Goal: Information Seeking & Learning: Obtain resource

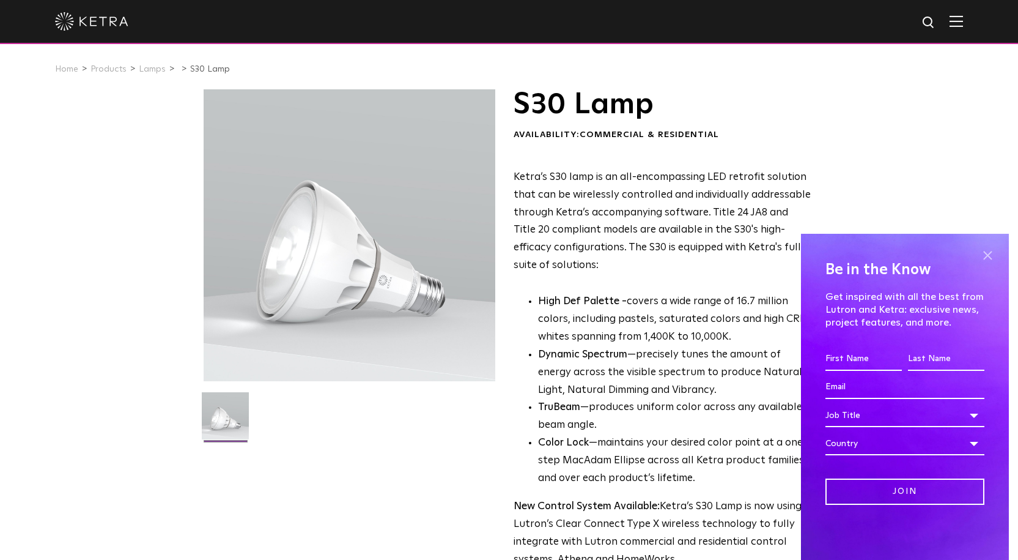
drag, startPoint x: 991, startPoint y: 253, endPoint x: 628, endPoint y: 316, distance: 369.3
click at [991, 253] on span at bounding box center [988, 255] width 18 height 18
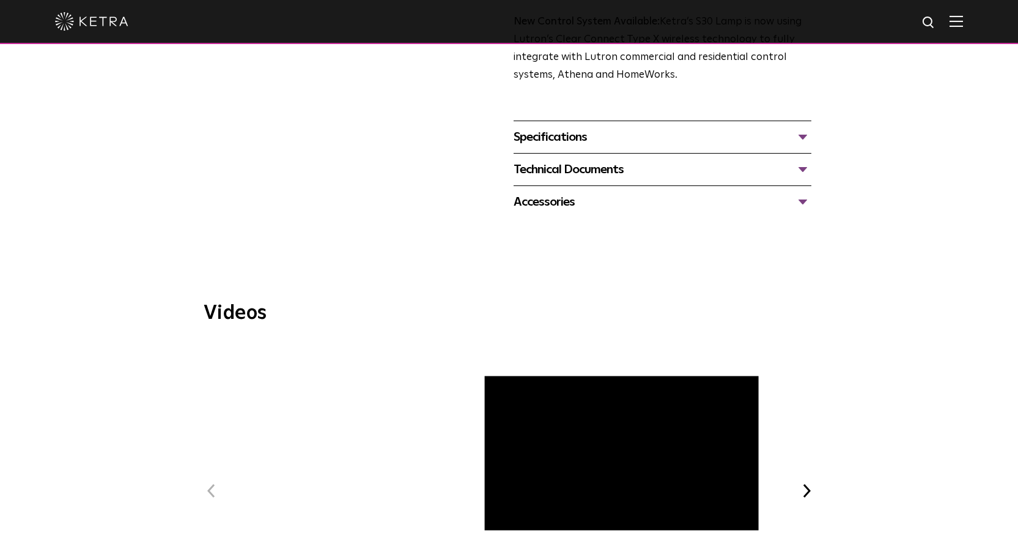
scroll to position [489, 0]
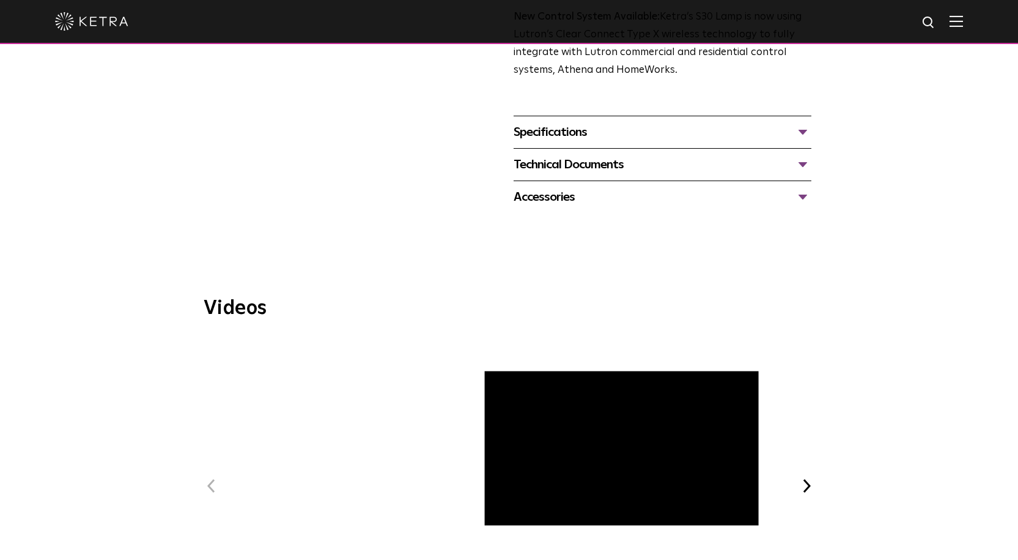
click at [806, 196] on div "Accessories" at bounding box center [663, 197] width 298 height 20
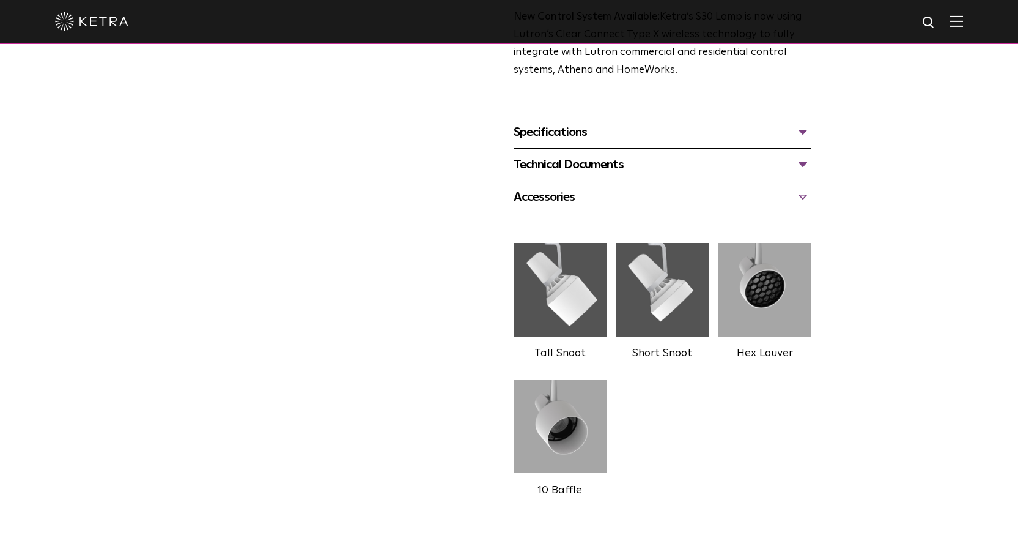
click at [776, 302] on img at bounding box center [764, 289] width 93 height 104
click at [800, 162] on div "Technical Documents" at bounding box center [663, 165] width 298 height 20
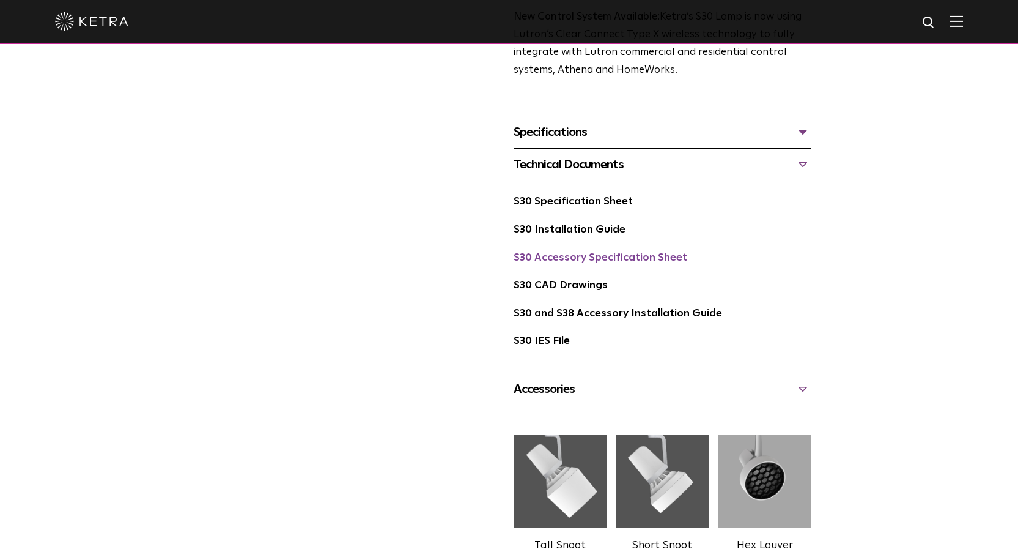
click at [660, 253] on link "S30 Accessory Specification Sheet" at bounding box center [601, 258] width 174 height 10
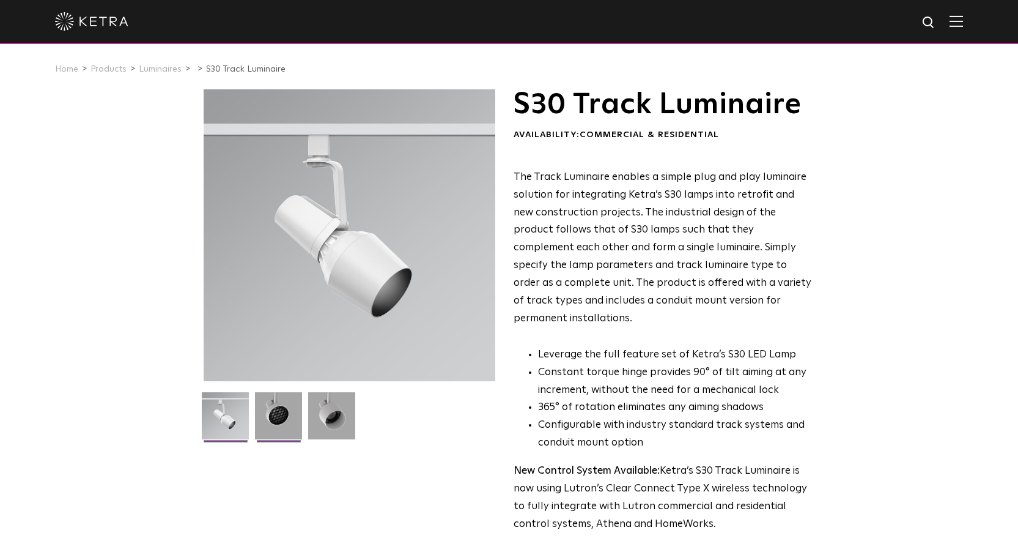
click at [292, 422] on img at bounding box center [278, 420] width 47 height 56
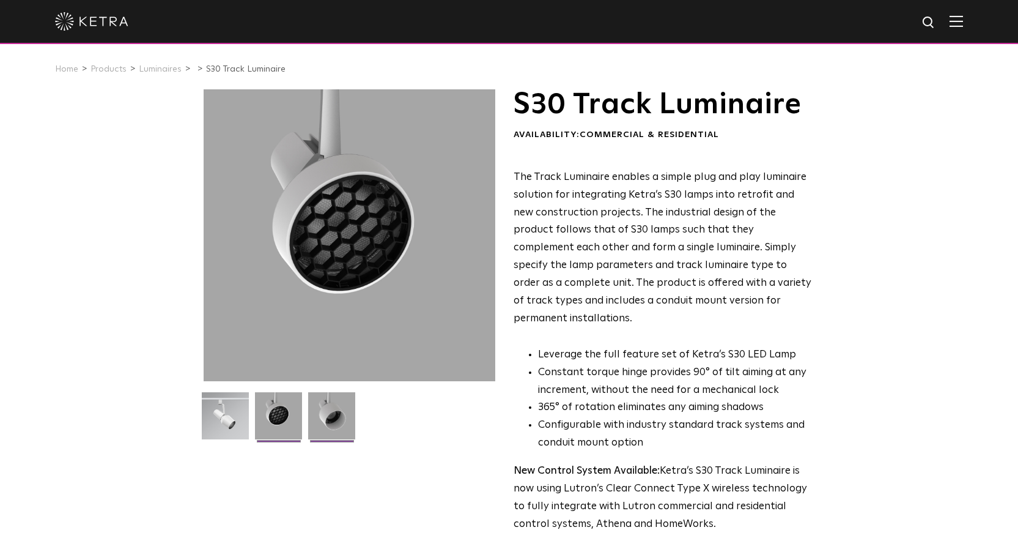
click at [335, 420] on img at bounding box center [331, 420] width 47 height 56
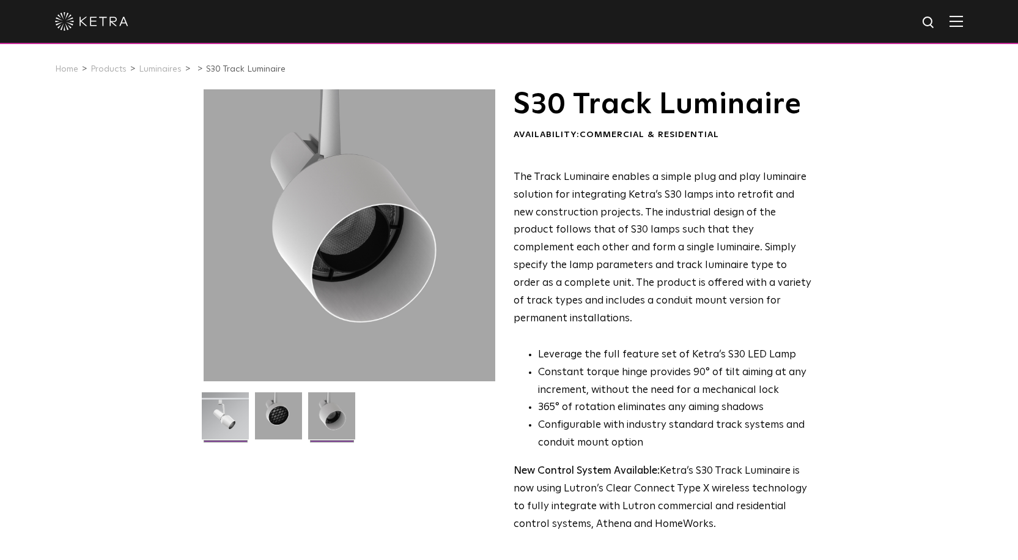
click at [213, 420] on img at bounding box center [225, 420] width 47 height 56
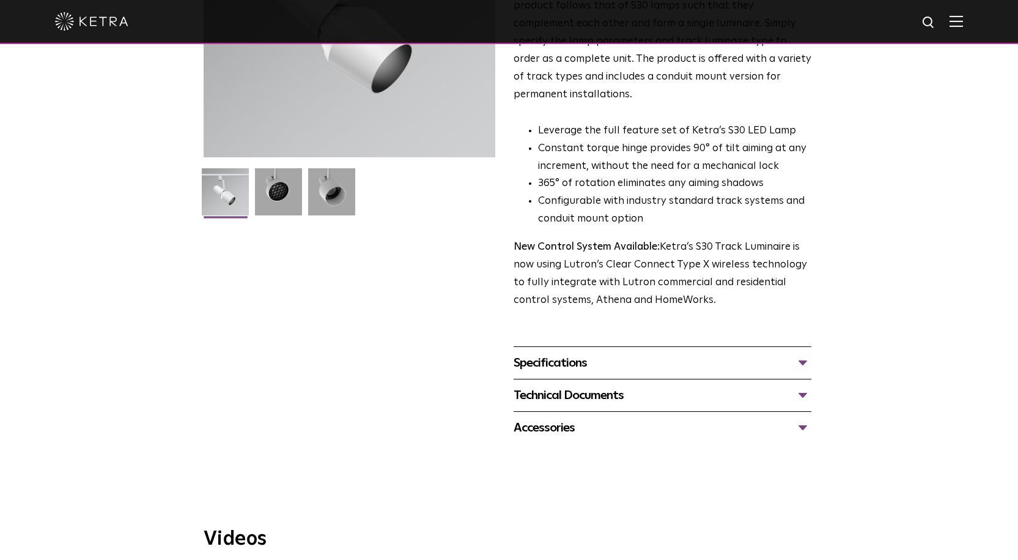
scroll to position [245, 0]
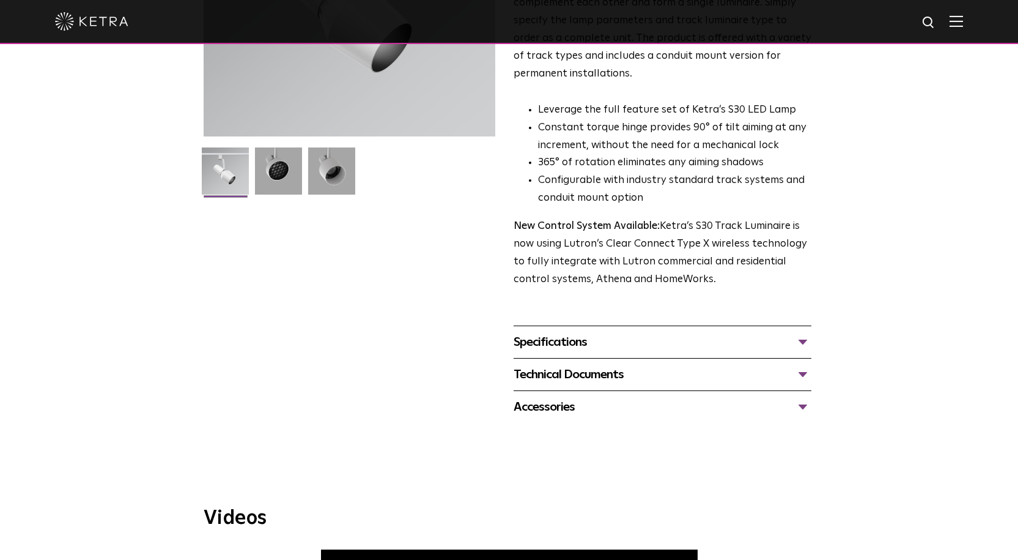
click at [799, 332] on div "Specifications" at bounding box center [663, 342] width 298 height 20
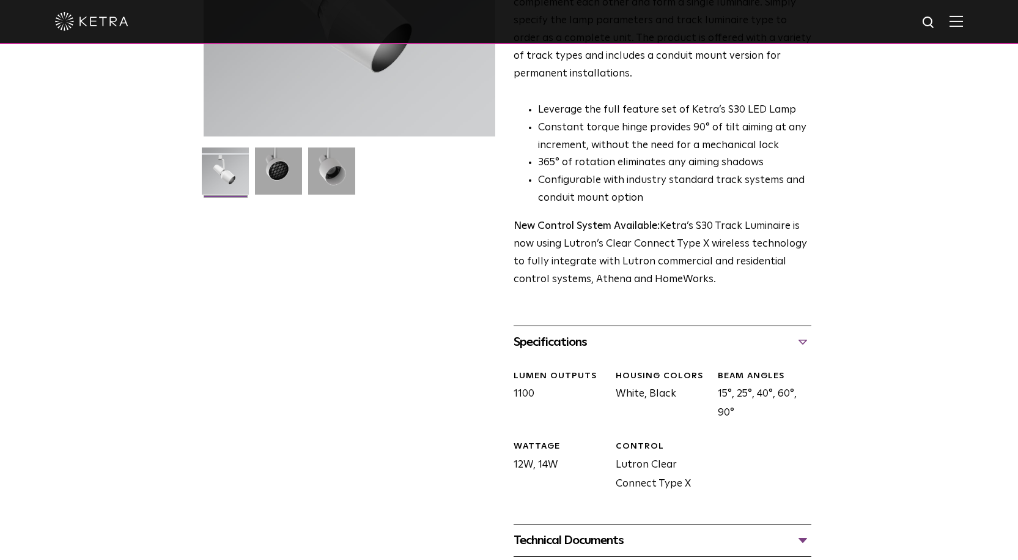
click at [798, 332] on div "Specifications" at bounding box center [663, 342] width 298 height 20
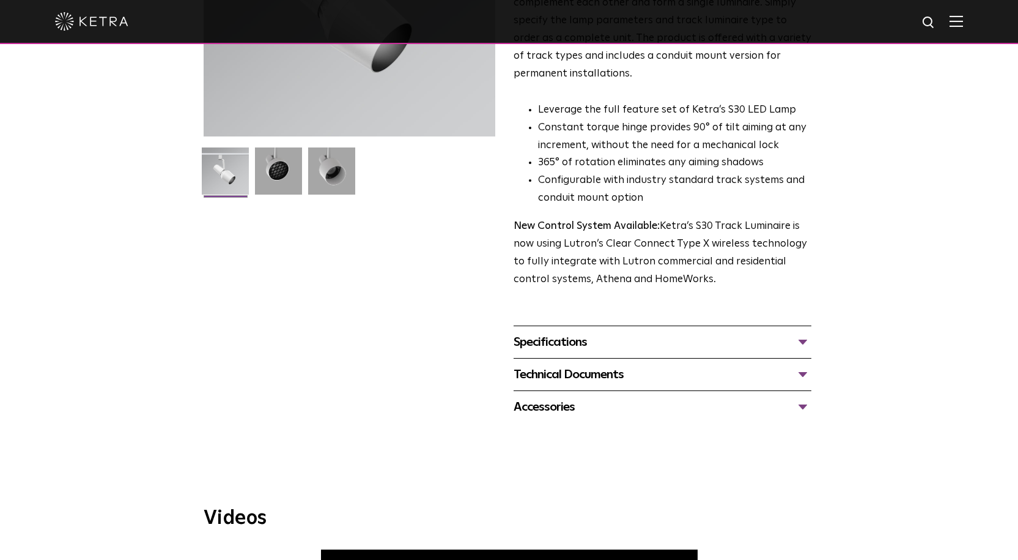
click at [803, 365] on div "Technical Documents" at bounding box center [663, 375] width 298 height 20
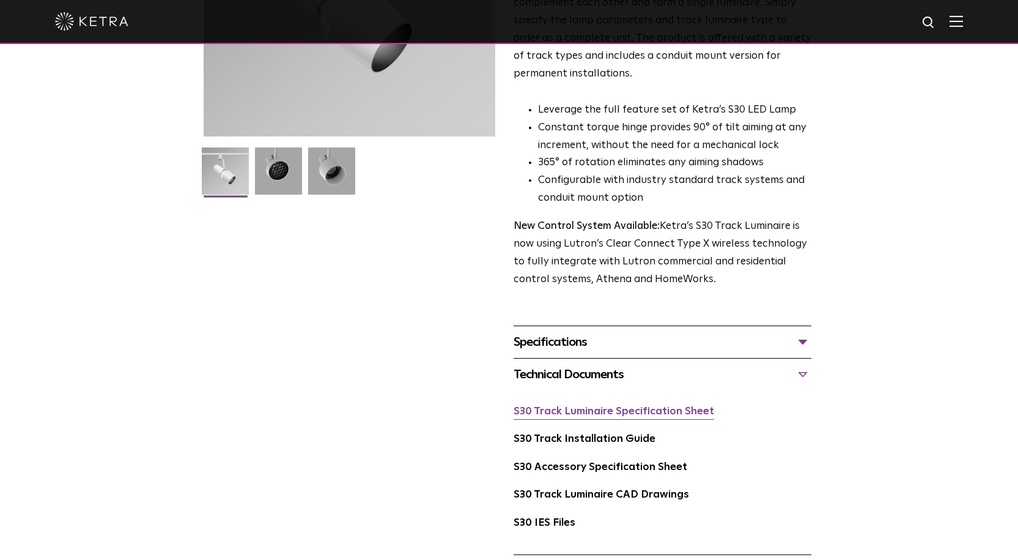
click at [667, 406] on link "S30 Track Luminaire Specification Sheet" at bounding box center [614, 411] width 201 height 10
